Goal: Task Accomplishment & Management: Use online tool/utility

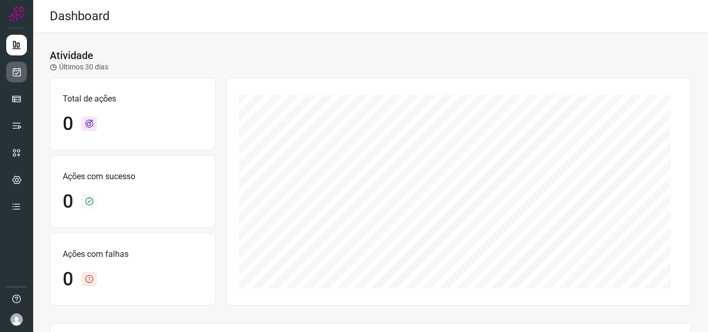
click at [13, 67] on icon at bounding box center [16, 72] width 11 height 10
click at [22, 78] on link at bounding box center [16, 72] width 21 height 21
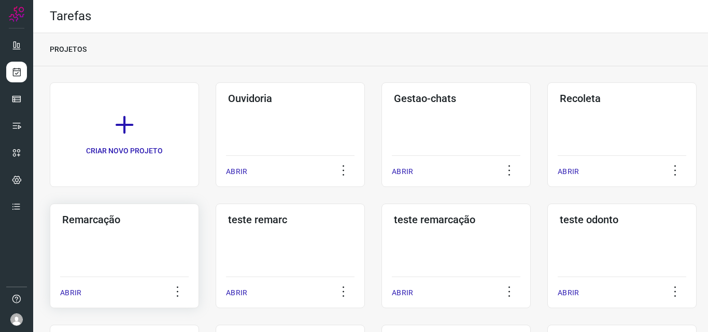
click at [136, 246] on div "Remarcação ABRIR" at bounding box center [124, 256] width 149 height 105
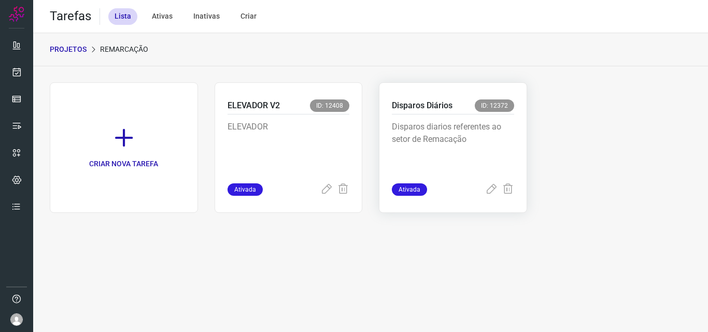
click at [444, 132] on p "Disparos diarios referentes ao setor de Remacação" at bounding box center [453, 147] width 122 height 52
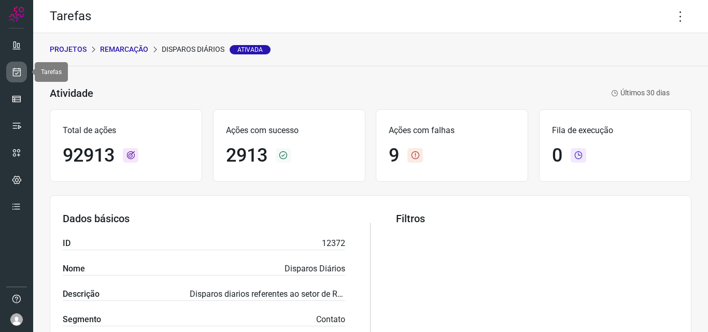
click at [13, 68] on icon at bounding box center [16, 72] width 11 height 10
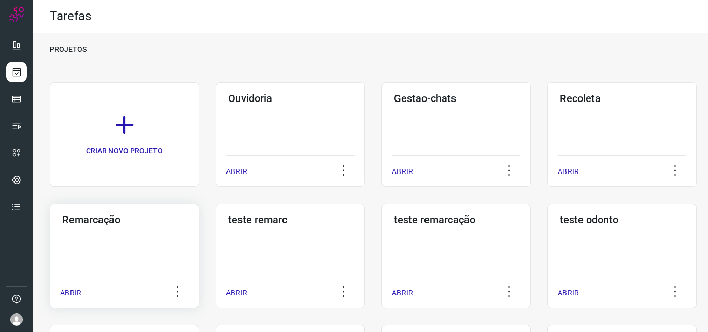
click at [145, 244] on div "Remarcação ABRIR" at bounding box center [124, 256] width 149 height 105
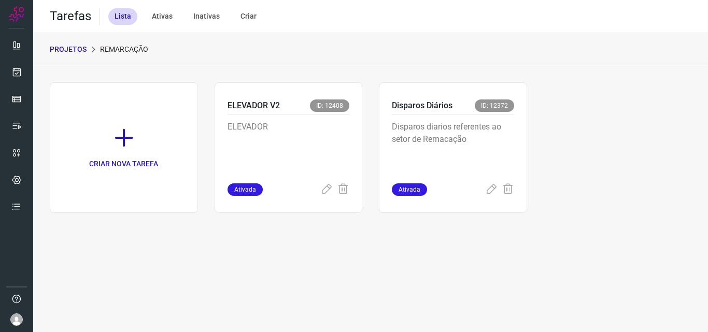
click at [460, 154] on p "Disparos diarios referentes ao setor de Remacação" at bounding box center [453, 147] width 122 height 52
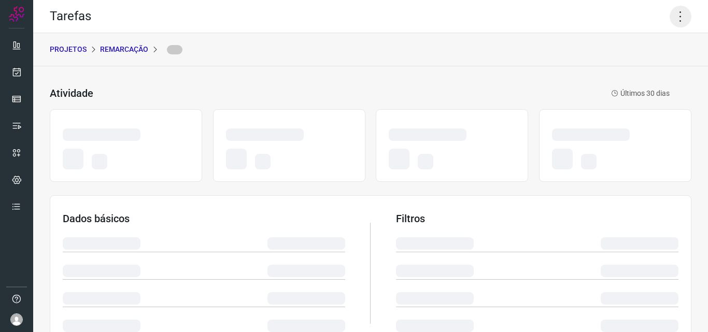
click at [674, 19] on icon at bounding box center [680, 17] width 22 height 22
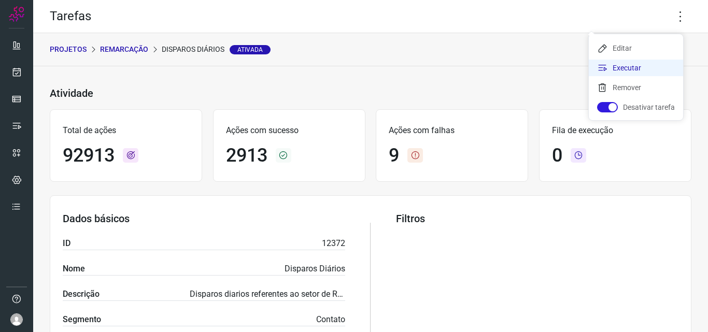
click at [631, 65] on li "Executar" at bounding box center [635, 68] width 94 height 17
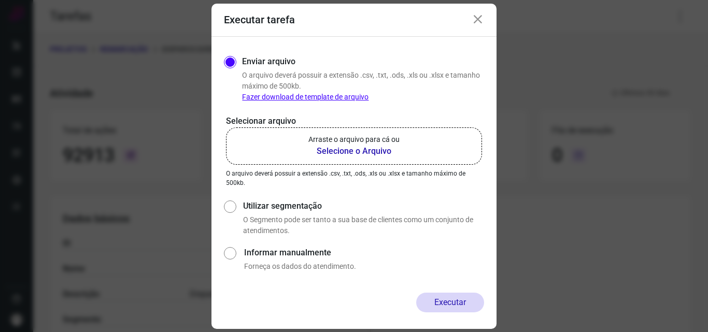
click at [418, 142] on label "Arraste o arquivo para cá ou Selecione o Arquivo" at bounding box center [354, 145] width 256 height 37
click at [0, 0] on input "Arraste o arquivo para cá ou Selecione o Arquivo" at bounding box center [0, 0] width 0 height 0
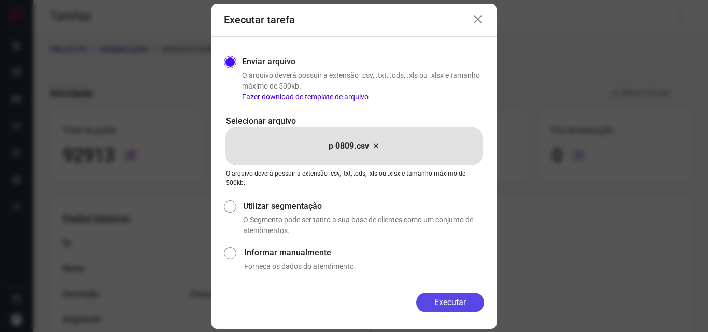
click at [453, 303] on button "Executar" at bounding box center [450, 303] width 68 height 20
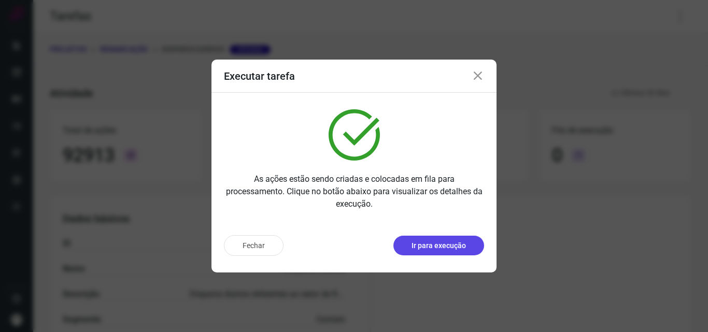
click at [459, 251] on p "Ir para execução" at bounding box center [438, 245] width 54 height 11
click at [453, 244] on p "Ir para execução" at bounding box center [438, 245] width 54 height 11
